Goal: Subscribe to service/newsletter

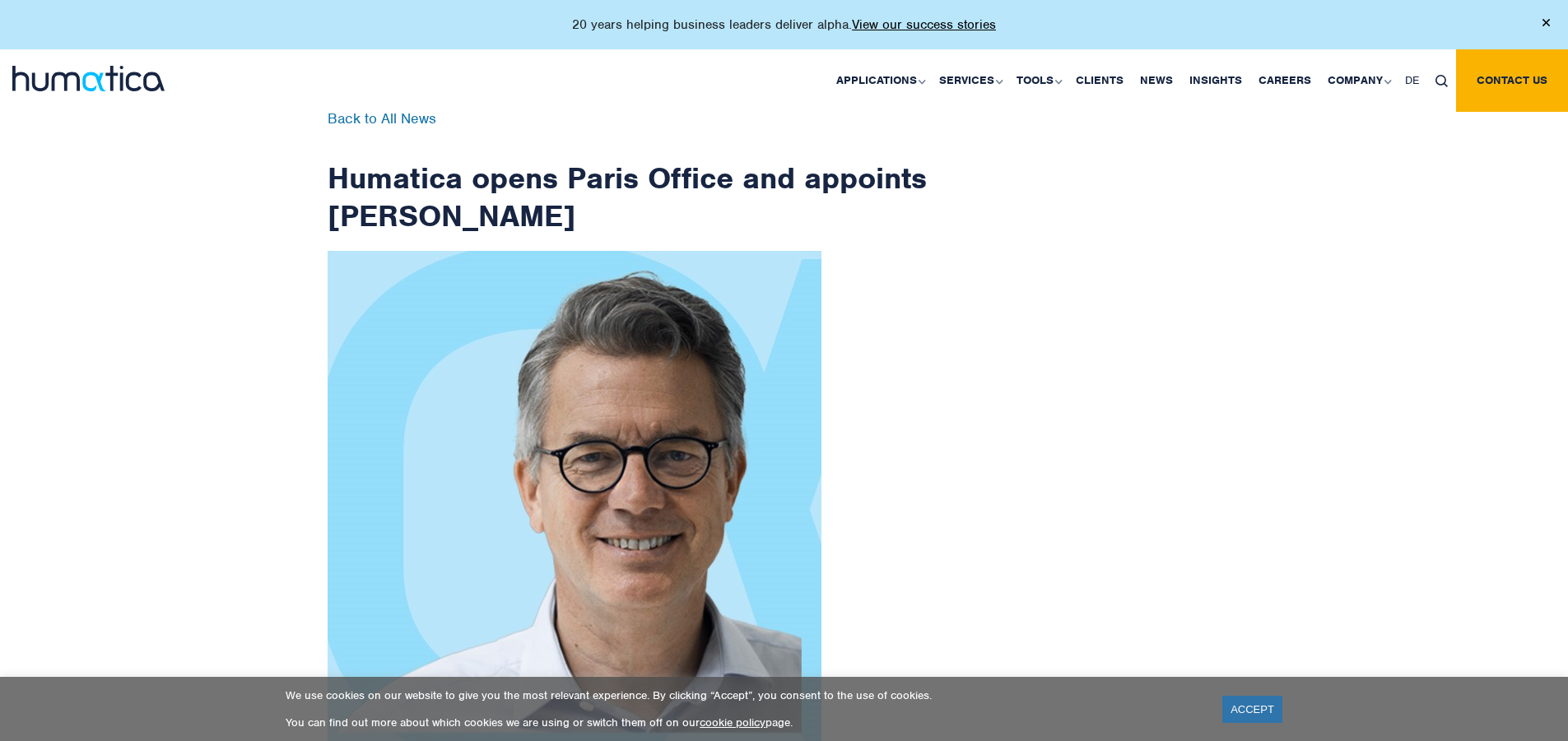
scroll to position [2625, 0]
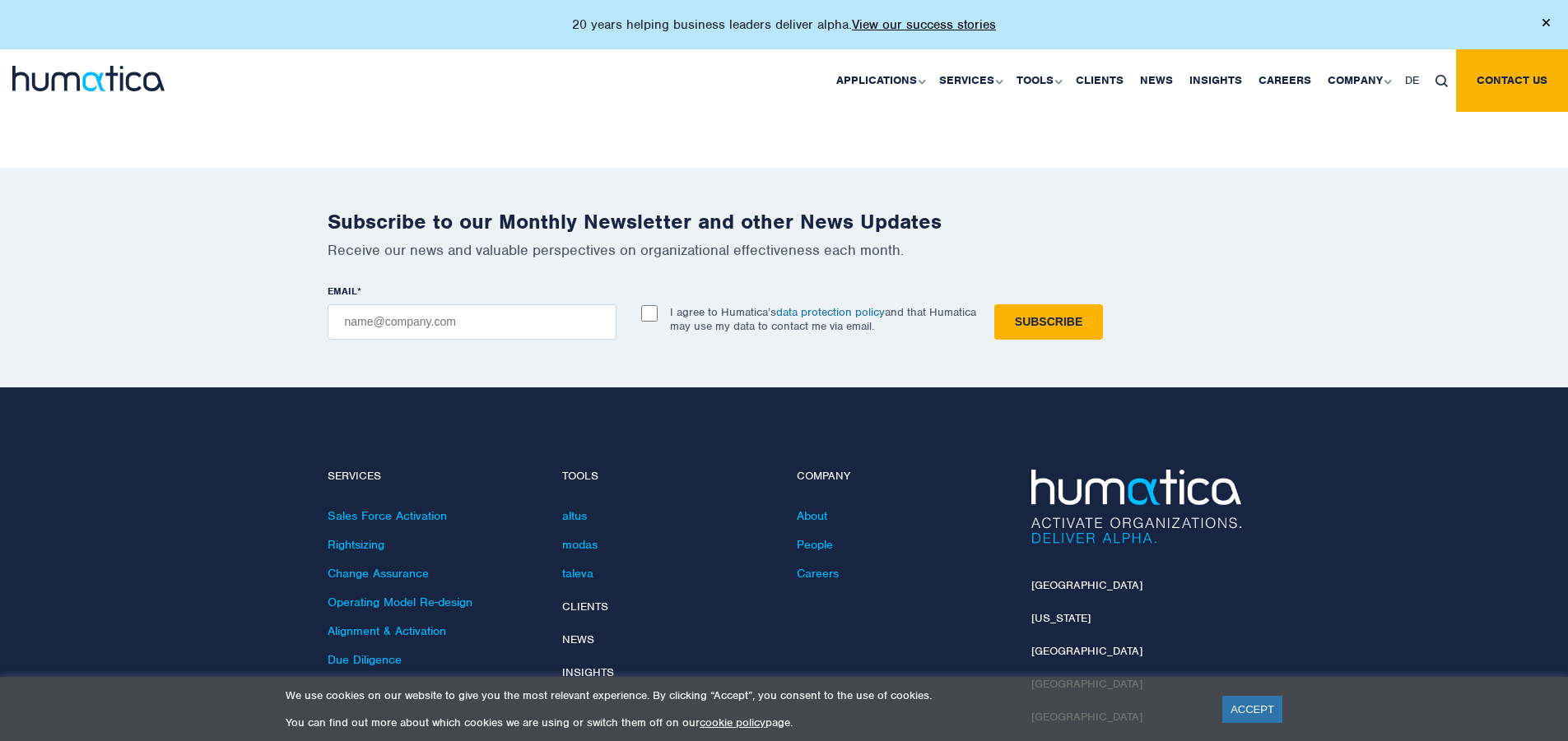
checkbox input "true"
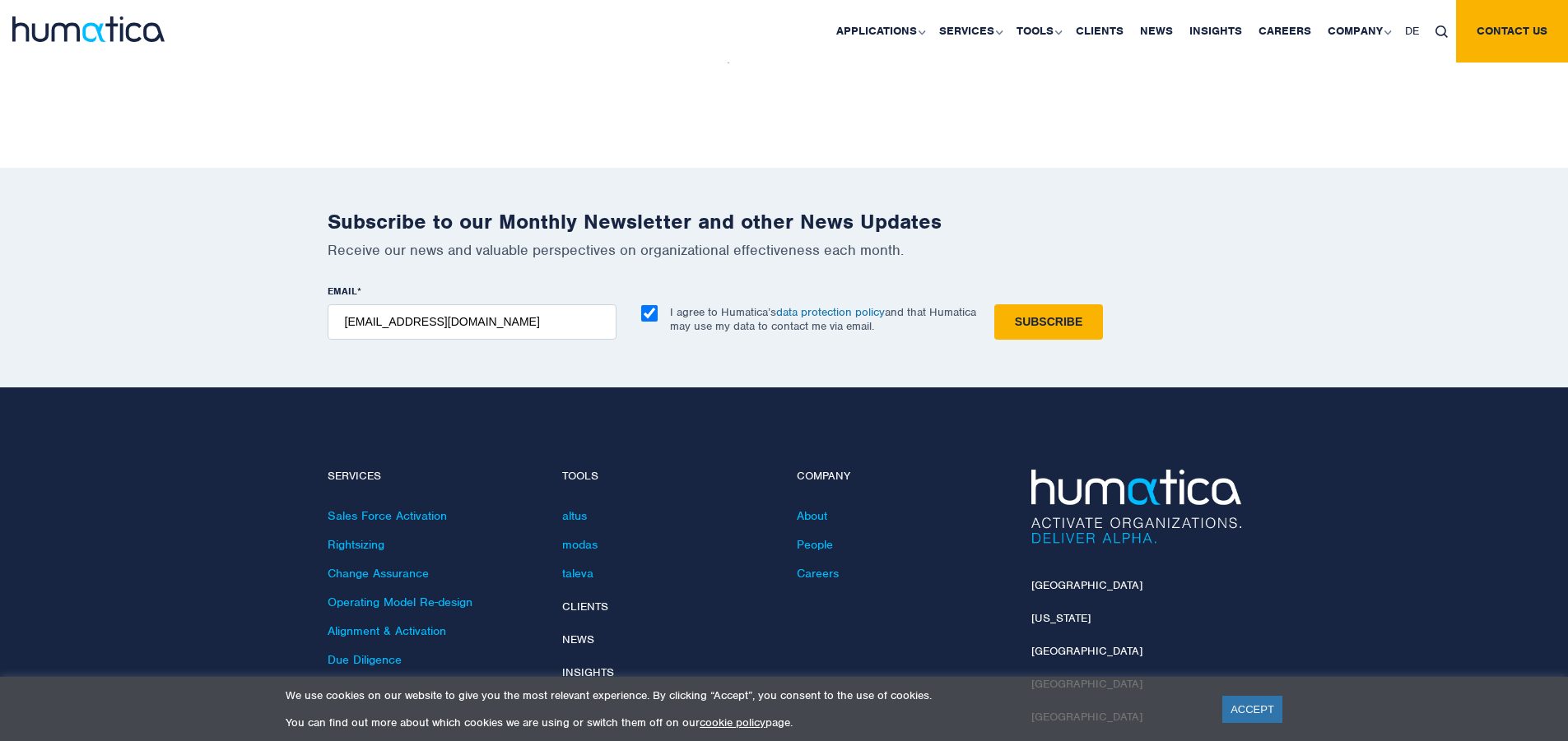
type input "[EMAIL_ADDRESS][DOMAIN_NAME]"
click at [994, 305] on input "Subscribe" at bounding box center [1048, 322] width 108 height 36
